Goal: Task Accomplishment & Management: Use online tool/utility

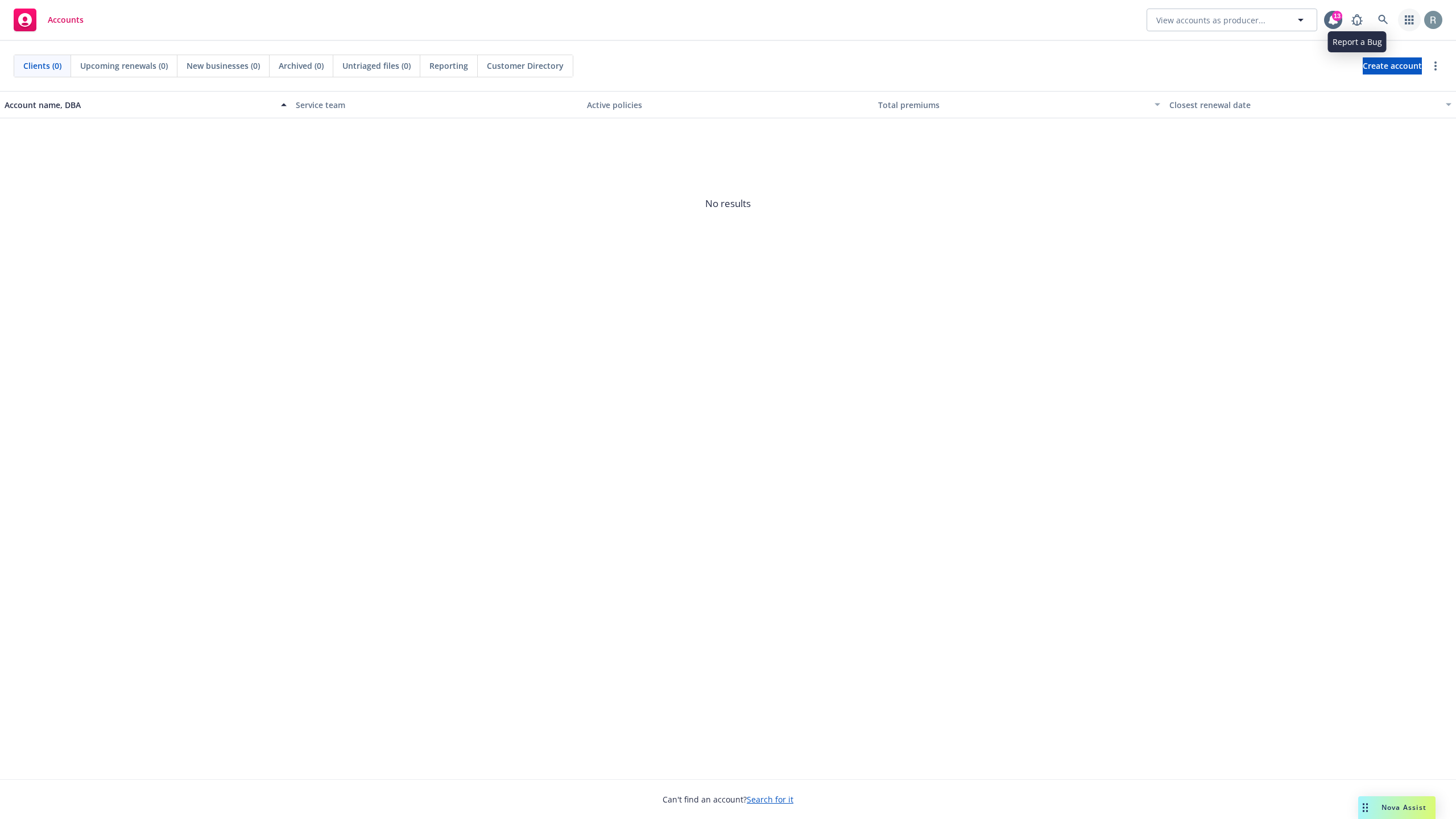
click at [1398, 20] on link "button" at bounding box center [1409, 20] width 23 height 23
click at [1372, 17] on link at bounding box center [1383, 20] width 23 height 23
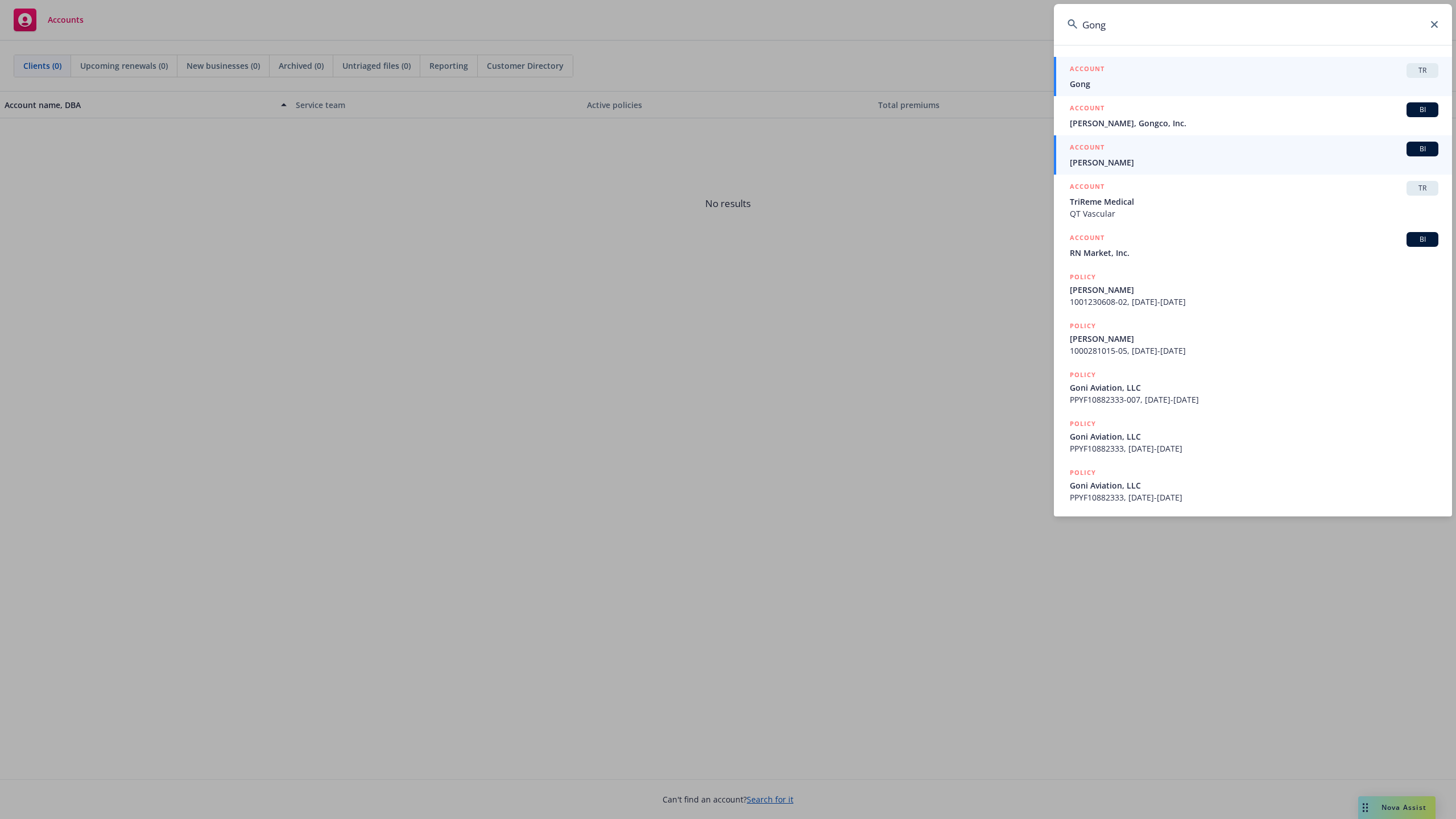
type input "Gong"
click at [1115, 77] on div "ACCOUNT TR" at bounding box center [1254, 70] width 369 height 15
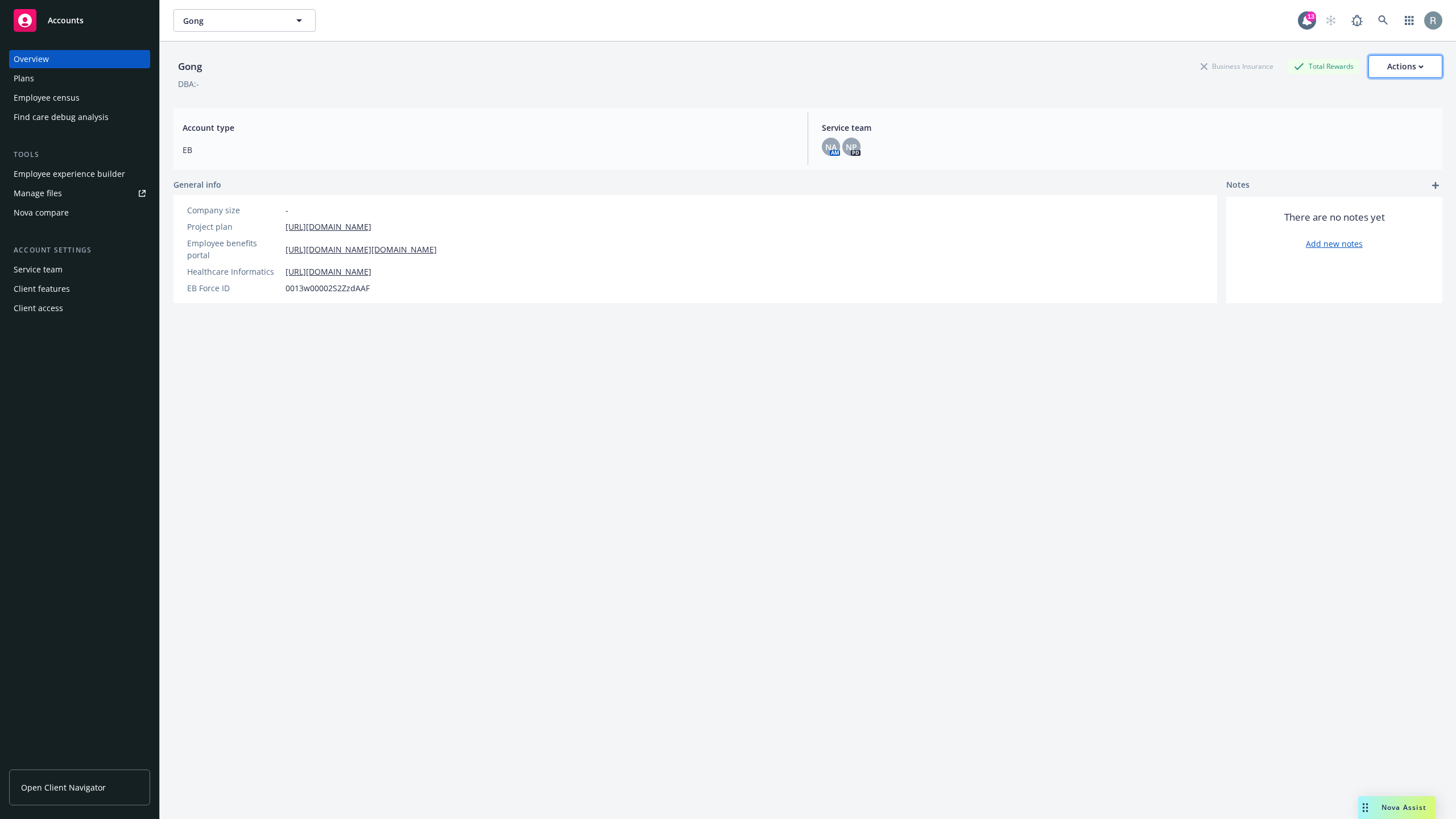
click at [1397, 62] on div "Actions" at bounding box center [1405, 67] width 37 height 22
click at [46, 175] on div "Employee experience builder" at bounding box center [70, 174] width 112 height 18
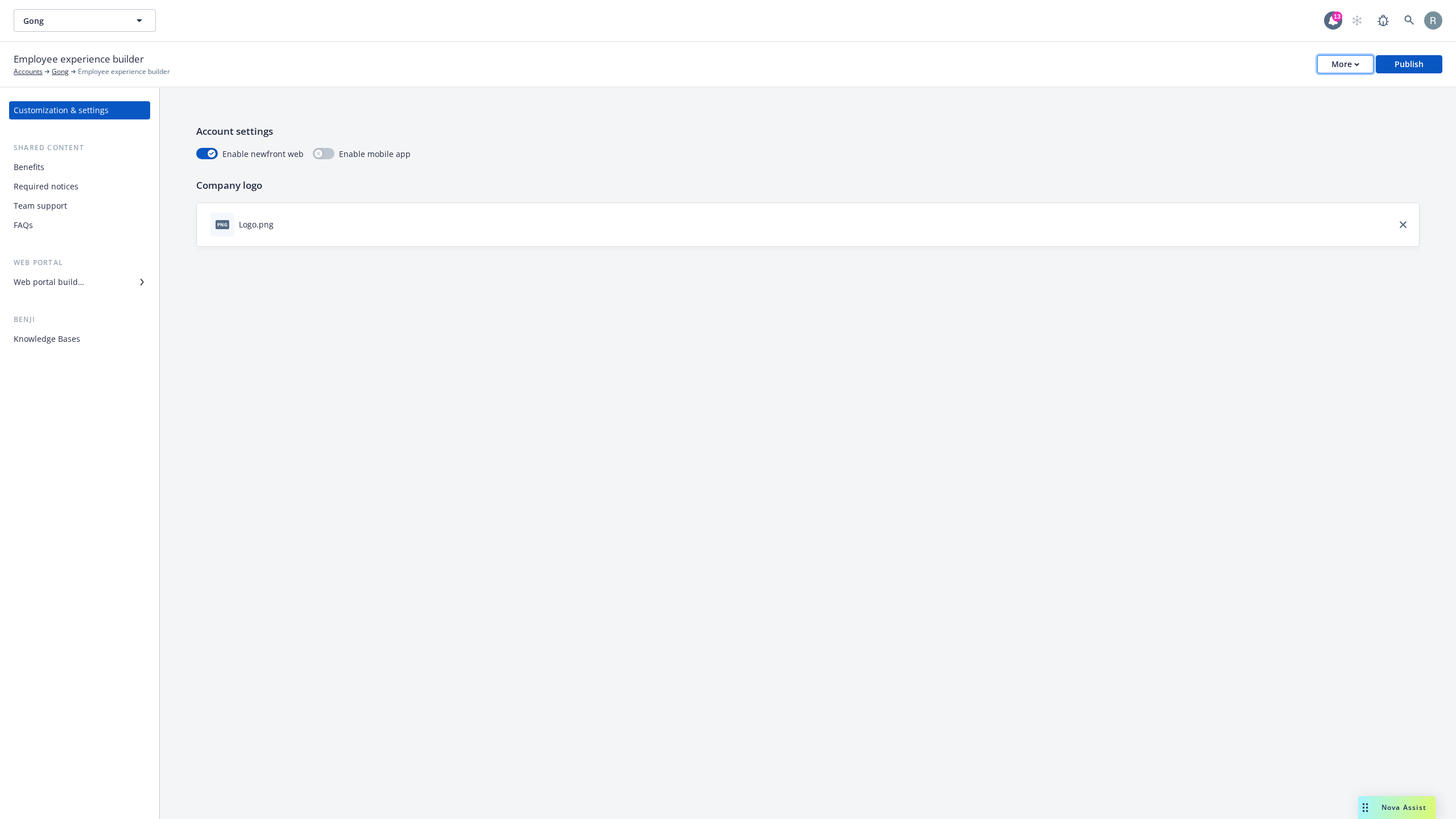
click at [1350, 68] on div "More" at bounding box center [1345, 64] width 28 height 17
click at [1296, 107] on link "Copy portal link" at bounding box center [1289, 112] width 169 height 23
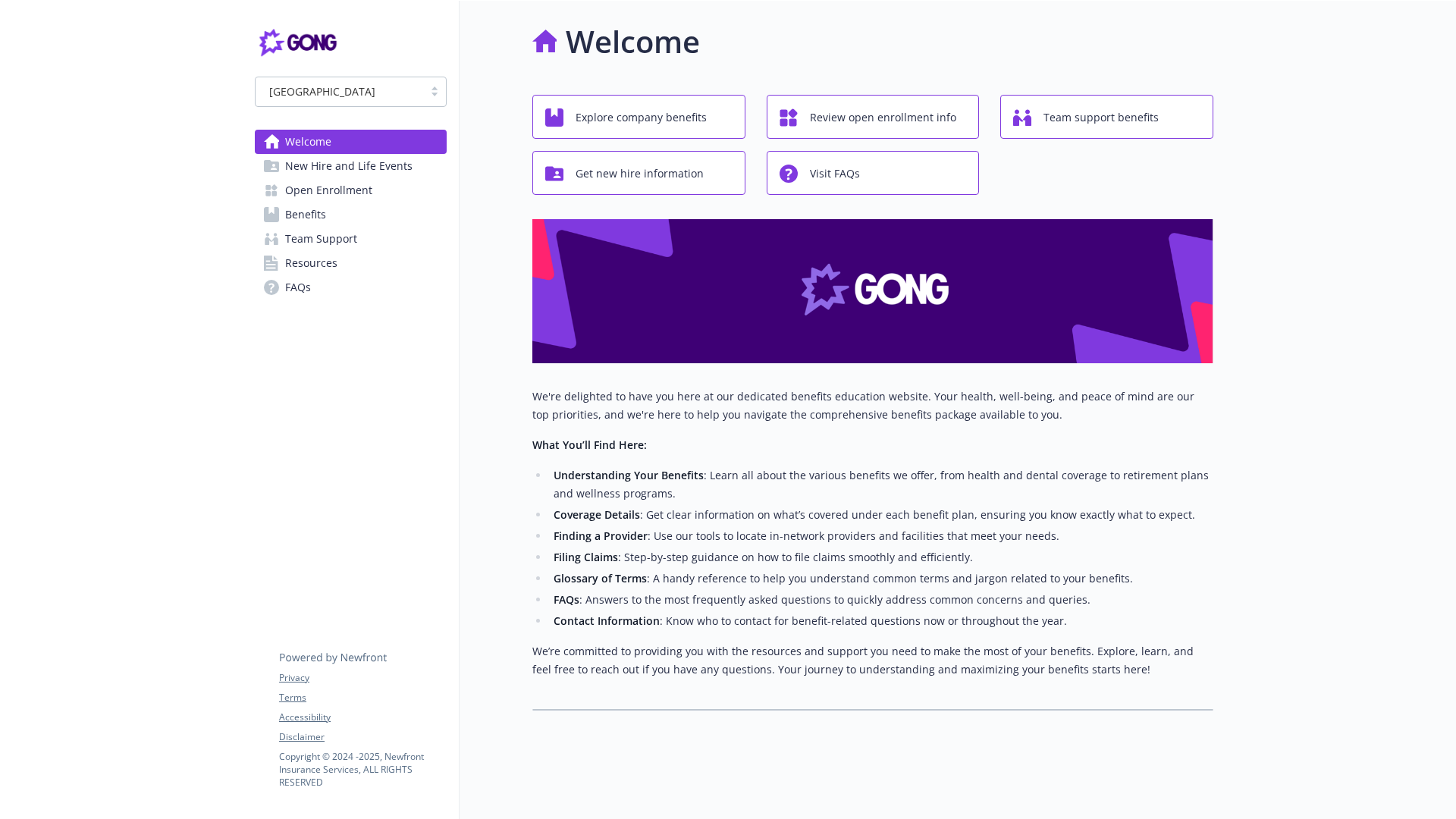
click at [329, 429] on div "USA Welcome New Hire and Life Events Open Enrollment Benefits Team Support Reso…" at bounding box center [351, 410] width 217 height 819
